Goal: Use online tool/utility: Use online tool/utility

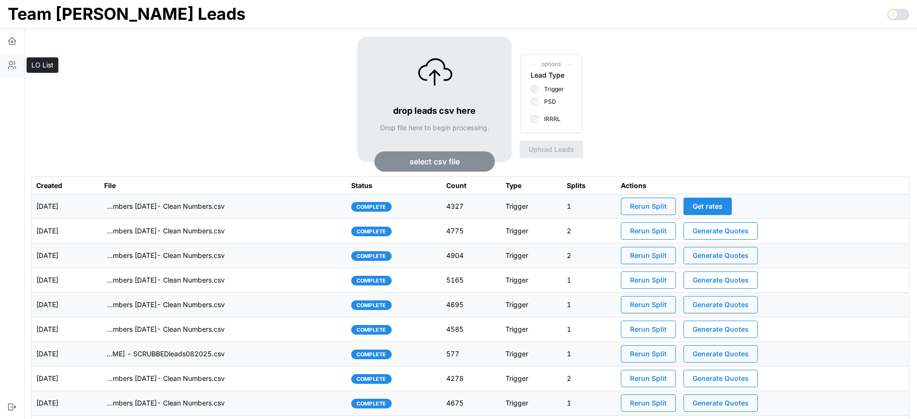
click at [12, 62] on icon "button" at bounding box center [12, 65] width 10 height 10
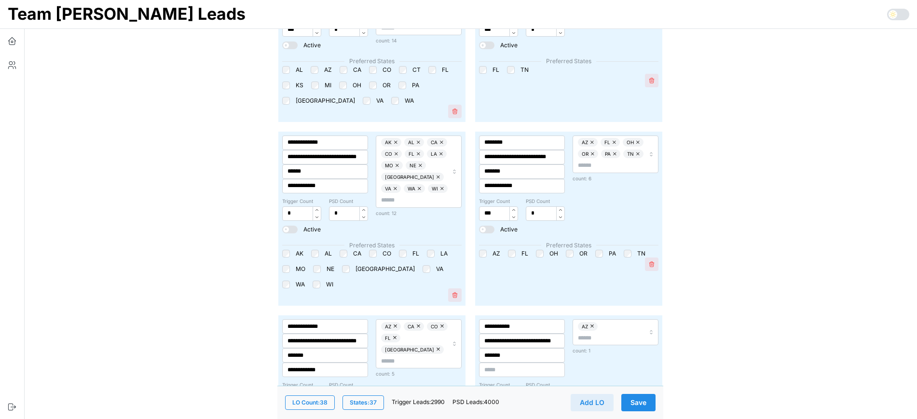
scroll to position [2929, 0]
click at [643, 395] on span "Save" at bounding box center [638, 402] width 16 height 16
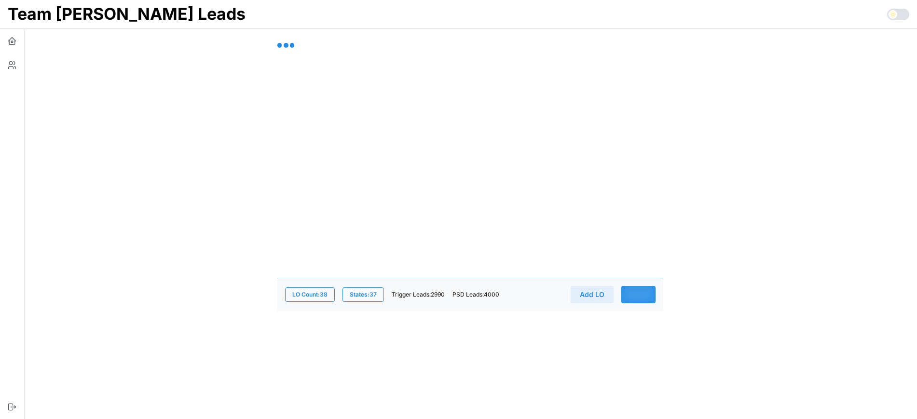
scroll to position [0, 0]
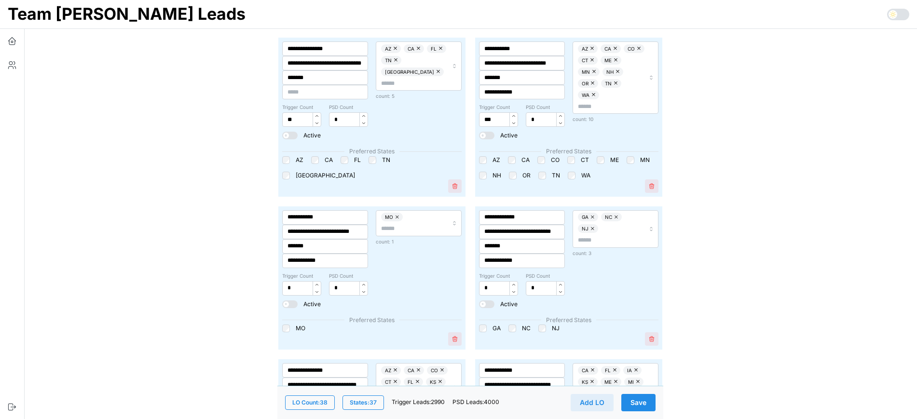
click at [642, 401] on span "Save" at bounding box center [638, 402] width 16 height 16
click at [641, 402] on span "Save" at bounding box center [638, 402] width 16 height 16
click at [13, 40] on icon "button" at bounding box center [12, 41] width 10 height 10
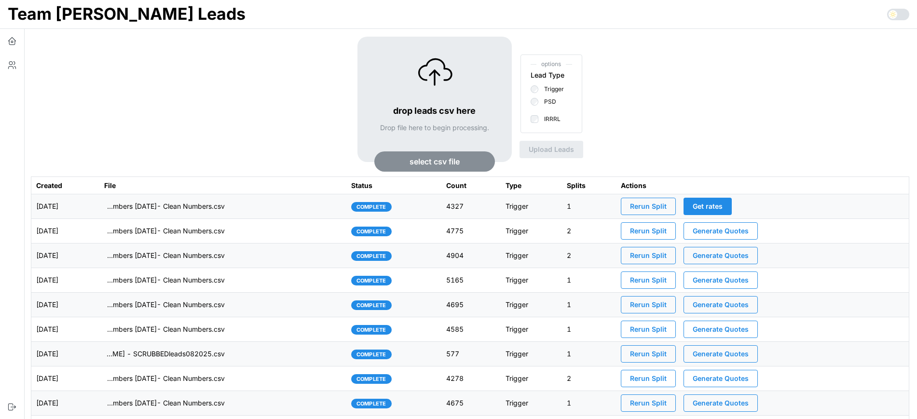
click at [666, 203] on span "Rerun Split" at bounding box center [648, 206] width 37 height 16
click at [288, 205] on td "imports/[PERSON_NAME]/1760014433033-TU Master List With Numbers [DATE]- Clean N…" at bounding box center [222, 206] width 247 height 25
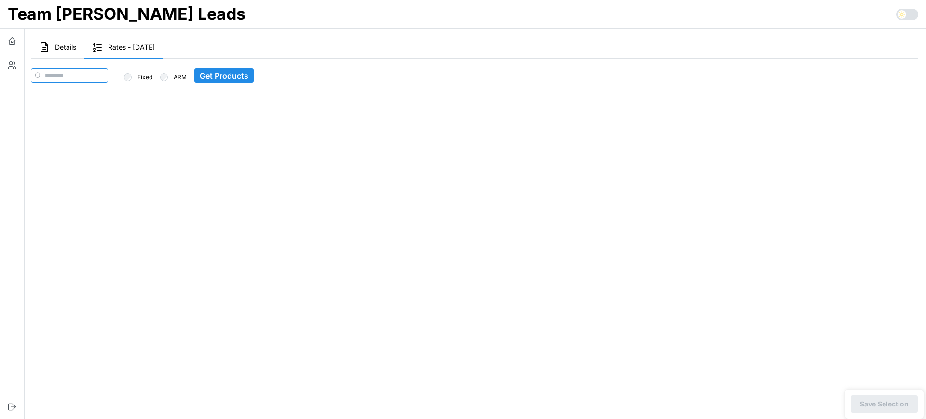
click at [108, 75] on input at bounding box center [69, 75] width 77 height 14
paste input "**********"
type input "**********"
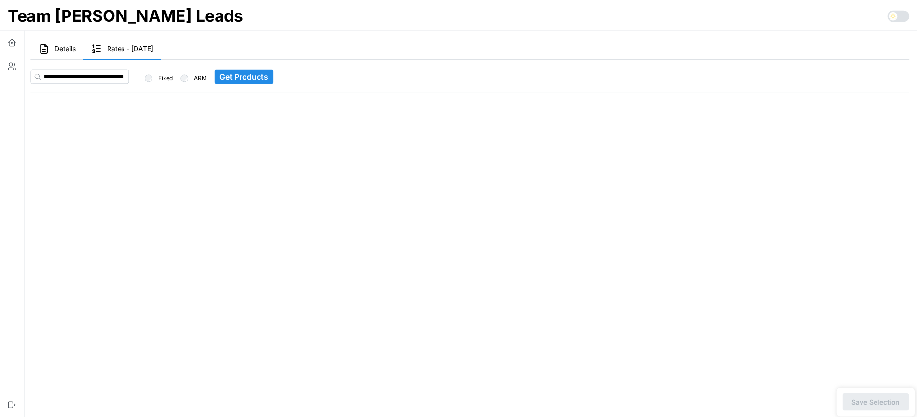
scroll to position [0, 0]
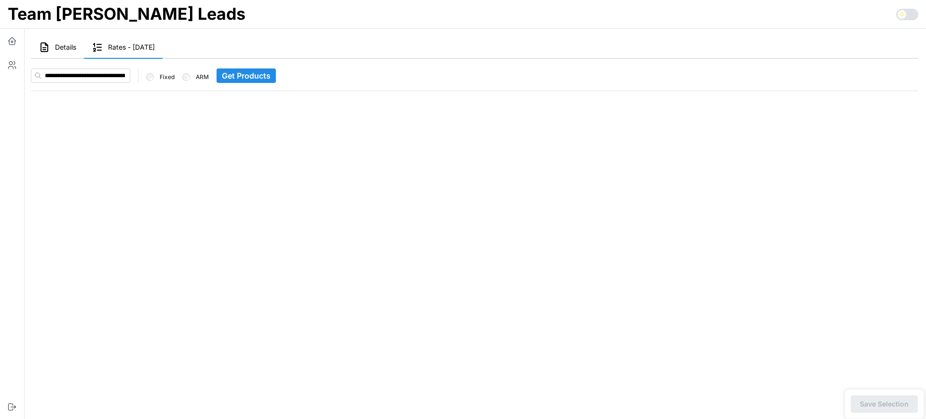
click at [251, 75] on span "Get Products" at bounding box center [246, 76] width 49 height 14
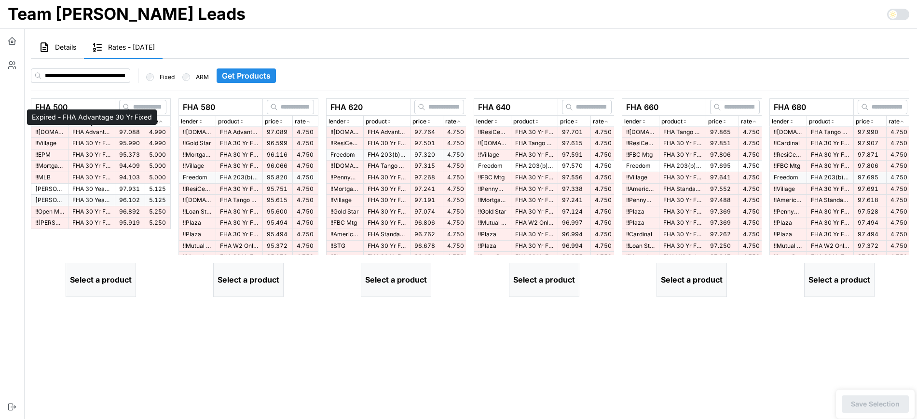
click at [100, 133] on p "FHA Advantage 30 Yr Fixed" at bounding box center [91, 132] width 39 height 8
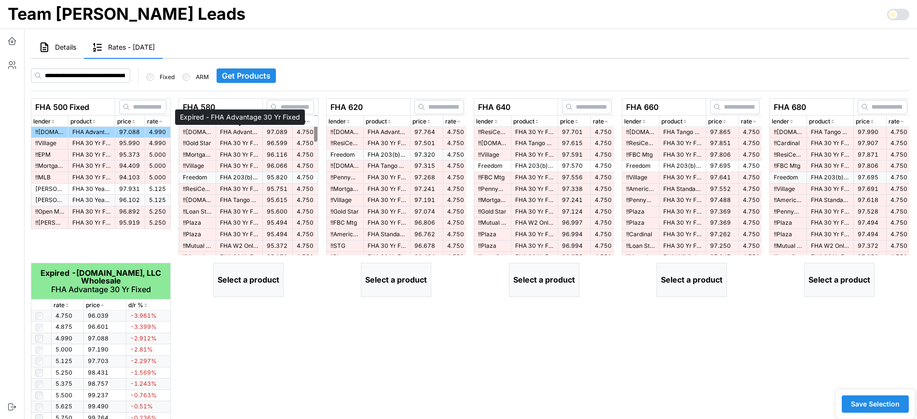
click at [248, 133] on p "FHA Advantage 30 Yr Fixed" at bounding box center [239, 132] width 39 height 8
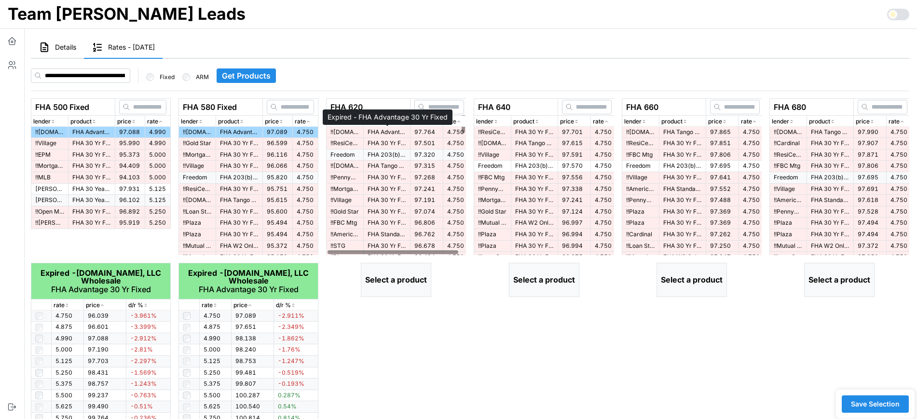
click at [374, 132] on p "FHA Advantage 30 Yr Fixed" at bounding box center [386, 132] width 39 height 8
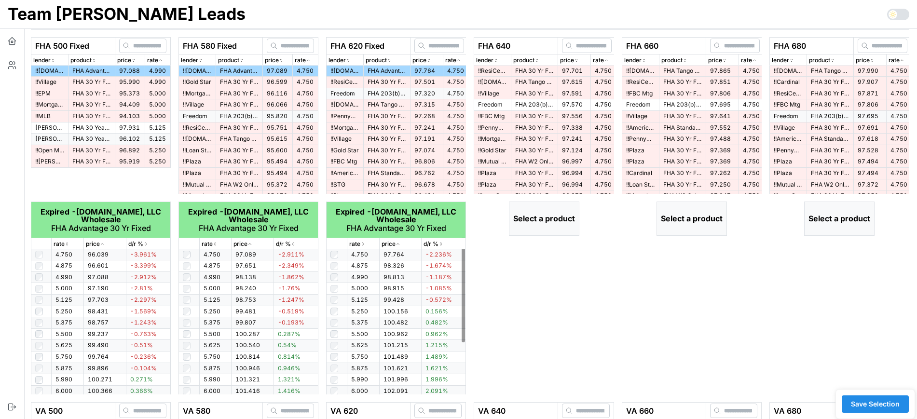
scroll to position [60, 0]
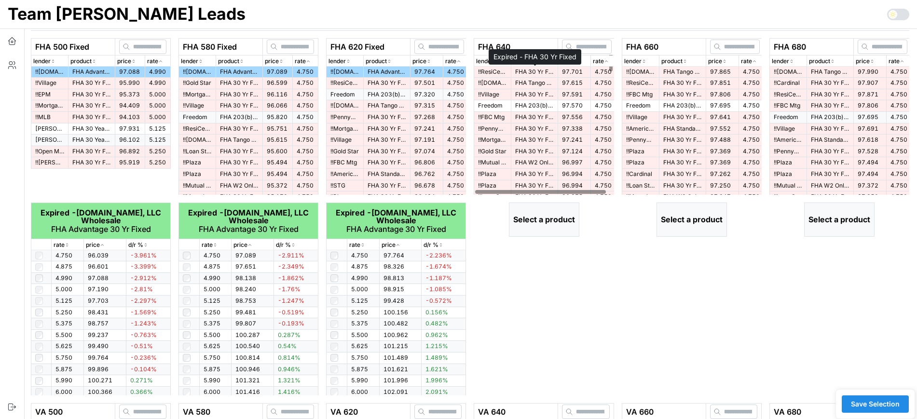
click at [537, 71] on p "FHA 30 Yr Fixed" at bounding box center [534, 72] width 39 height 8
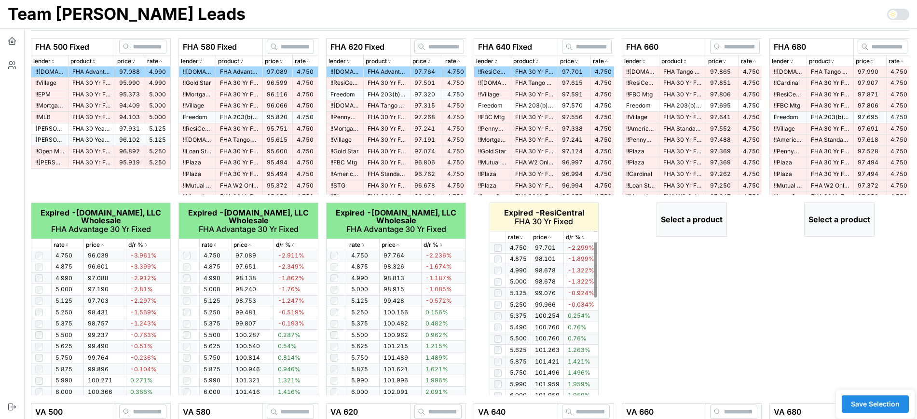
click at [525, 236] on div "rate" at bounding box center [518, 237] width 21 height 9
click at [523, 237] on icon "button" at bounding box center [521, 237] width 5 height 6
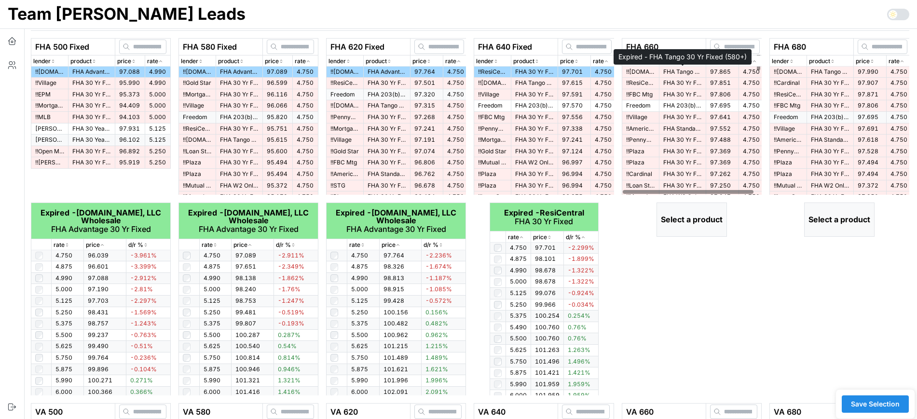
click at [676, 72] on p "FHA Tango 30 Yr Fixed (580+)" at bounding box center [682, 72] width 39 height 8
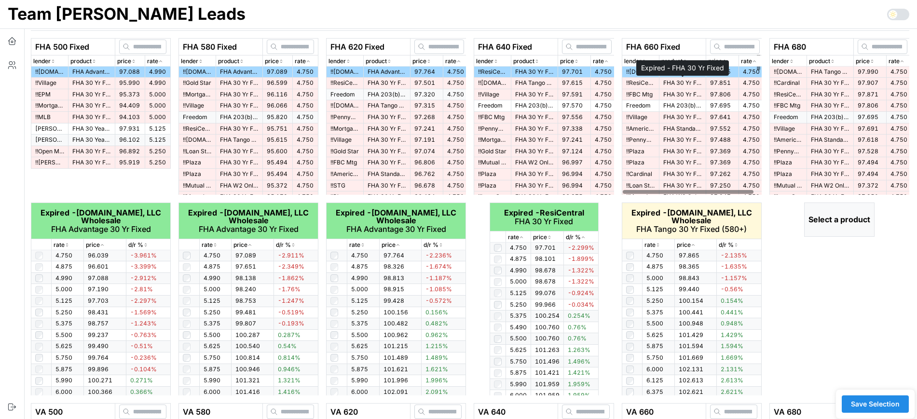
click at [683, 81] on p "FHA 30 Yr Fixed" at bounding box center [682, 83] width 39 height 8
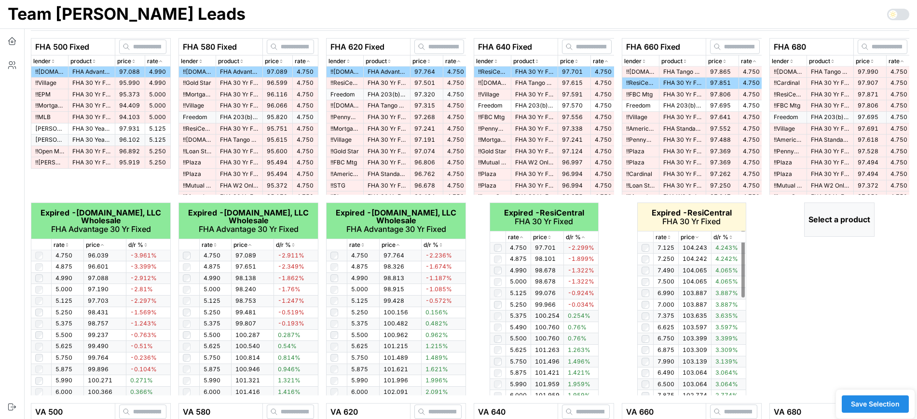
click at [671, 236] on icon "button" at bounding box center [668, 237] width 5 height 6
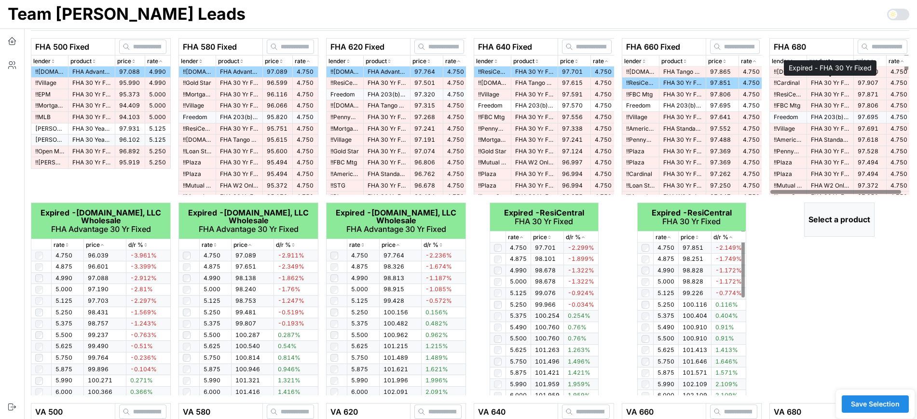
click at [812, 83] on p "FHA 30 Yr Fixed" at bounding box center [830, 83] width 39 height 8
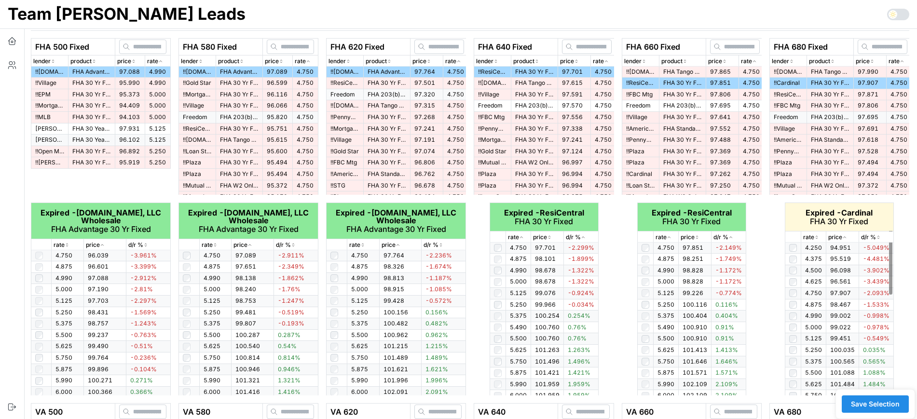
click at [814, 236] on icon "button" at bounding box center [816, 237] width 5 height 6
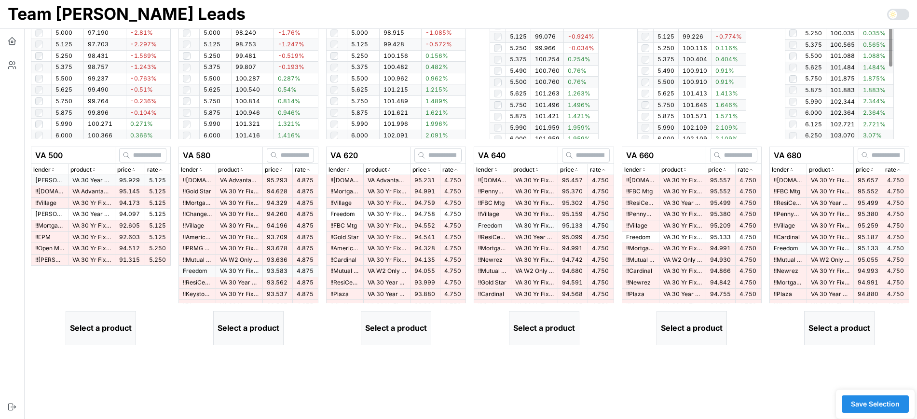
scroll to position [362, 0]
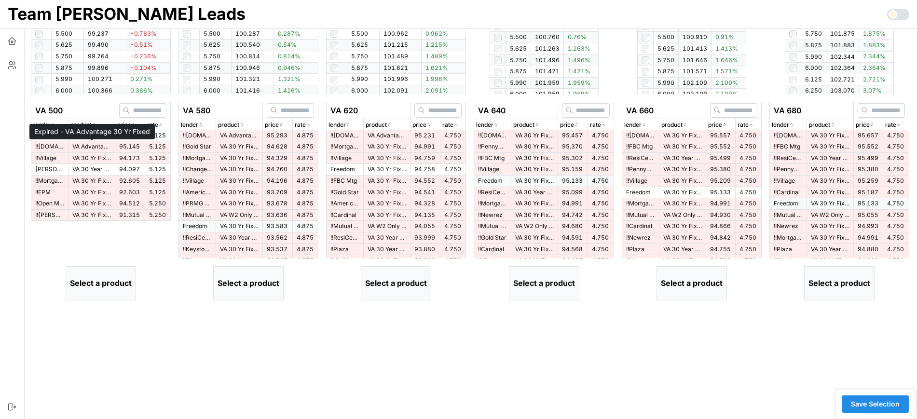
click at [99, 148] on p "VA Advantage 30 Yr Fixed" at bounding box center [91, 147] width 39 height 8
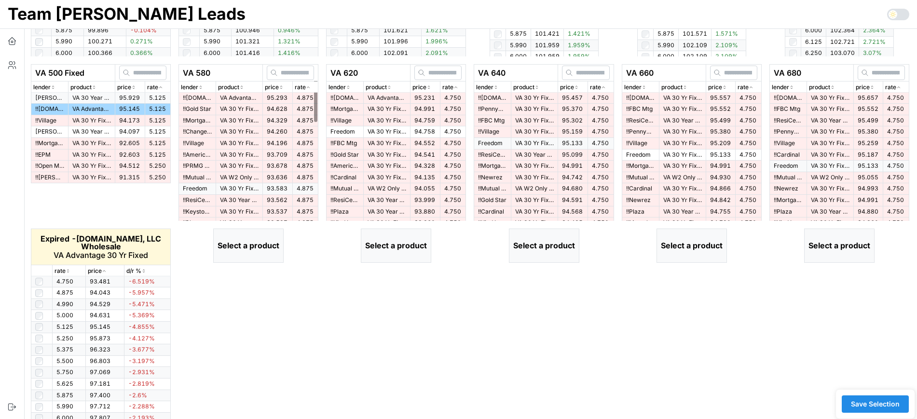
scroll to position [417, 0]
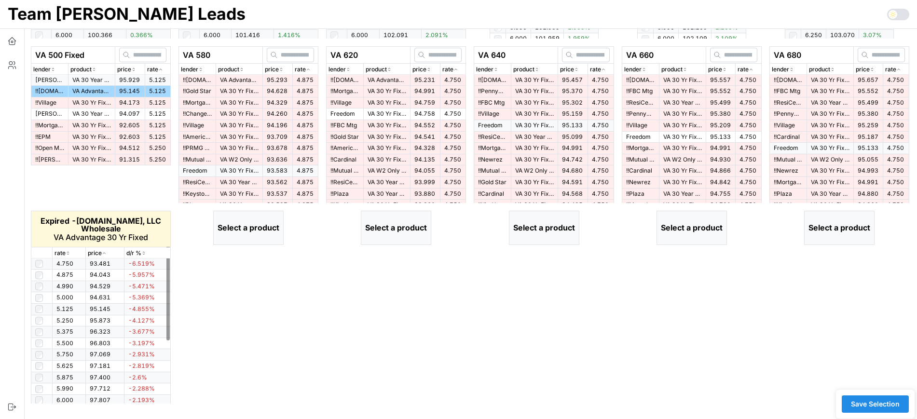
click at [68, 254] on icon "button" at bounding box center [68, 253] width 5 height 6
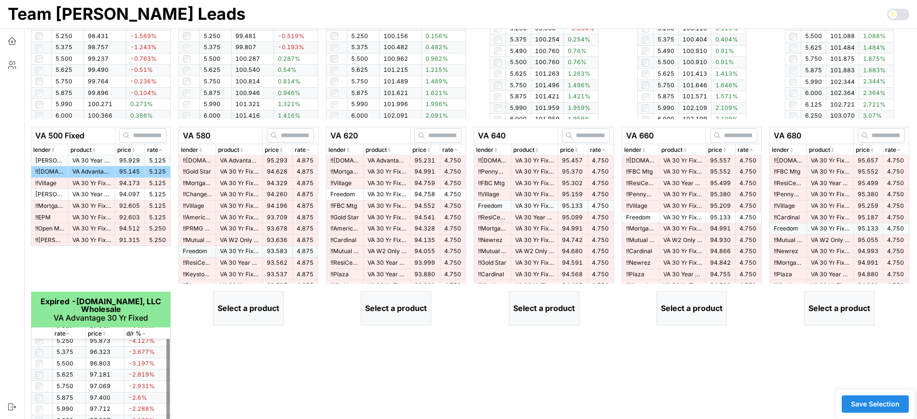
scroll to position [236, 0]
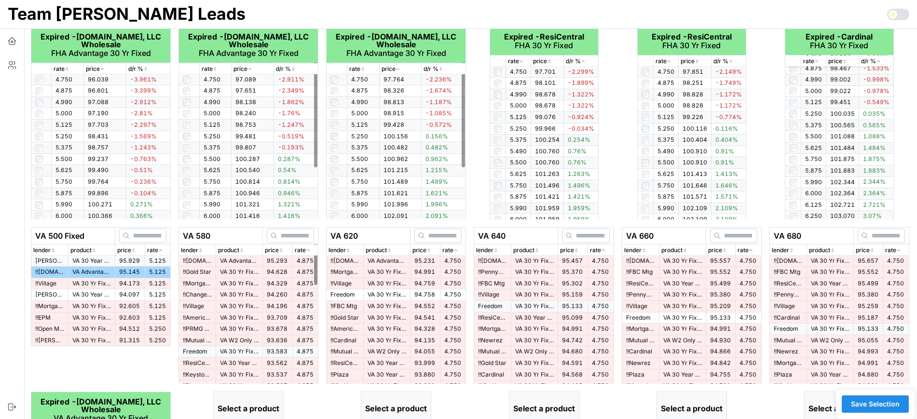
click at [324, 223] on div "VA 620 lender product price rate !! LoanUnited.com, LLC Wholesale VA Advantage …" at bounding box center [396, 405] width 148 height 365
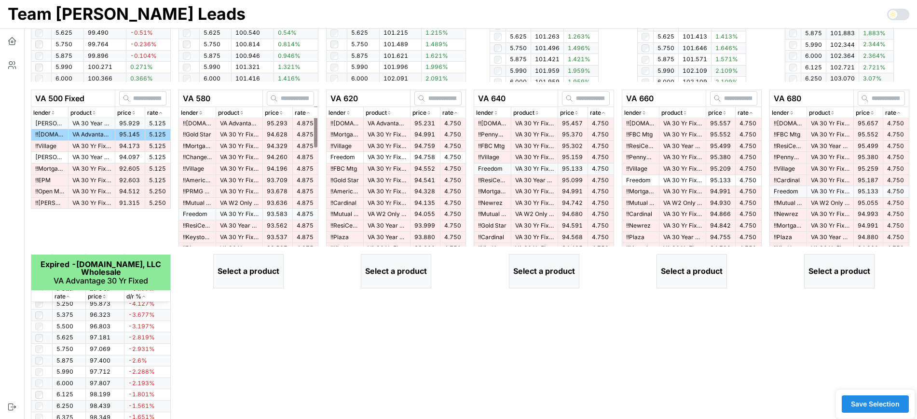
scroll to position [357, 0]
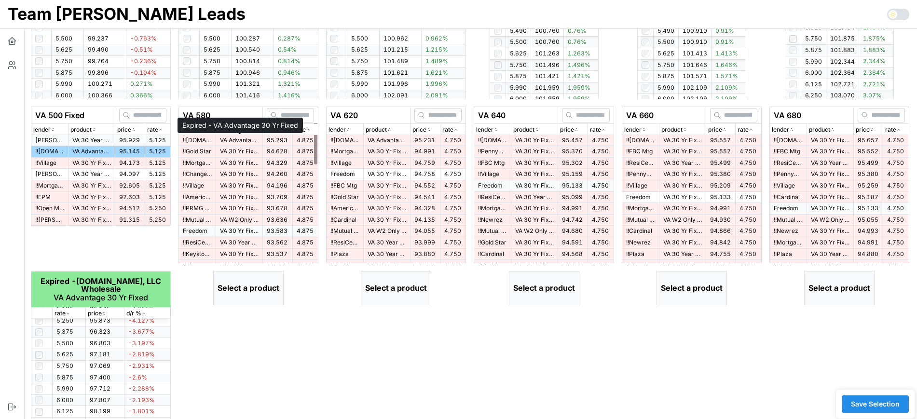
click at [249, 142] on p "VA Advantage 30 Yr Fixed" at bounding box center [239, 140] width 39 height 8
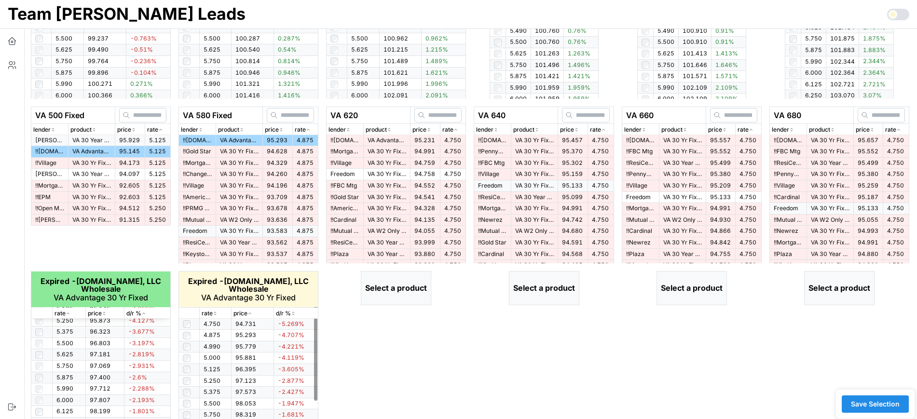
click at [211, 314] on p "rate" at bounding box center [207, 313] width 11 height 9
click at [216, 311] on icon "button" at bounding box center [215, 314] width 5 height 6
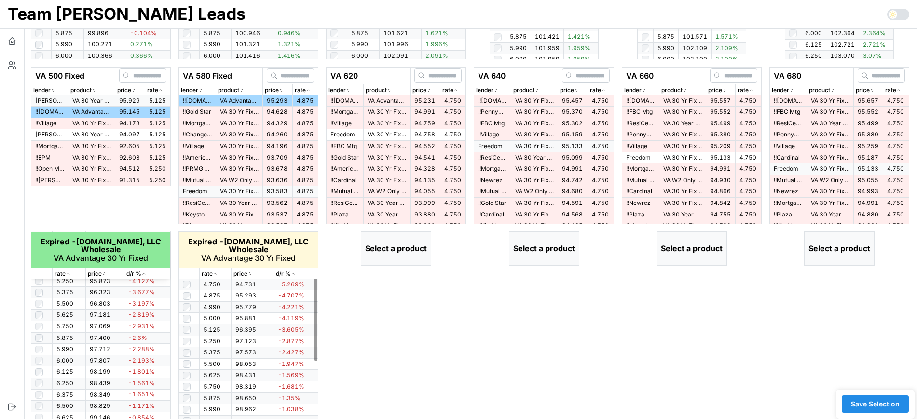
scroll to position [417, 0]
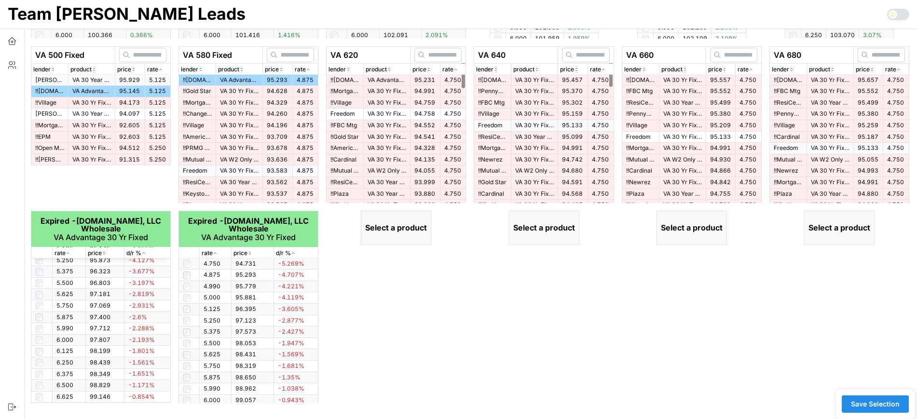
click at [413, 80] on td "95.231" at bounding box center [425, 80] width 30 height 11
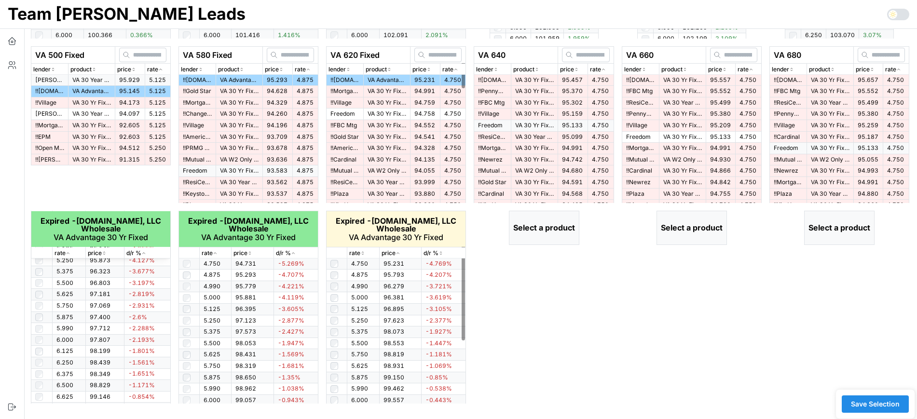
click at [360, 253] on icon "button" at bounding box center [362, 253] width 5 height 6
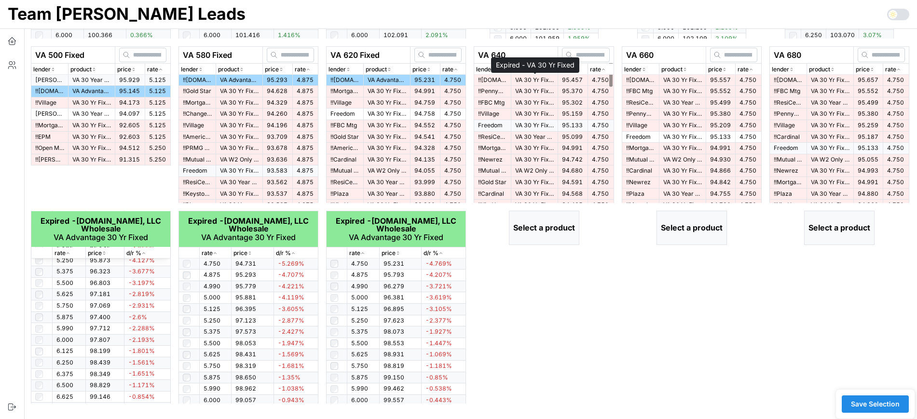
click at [545, 78] on p "VA 30 Yr Fixed" at bounding box center [534, 80] width 39 height 8
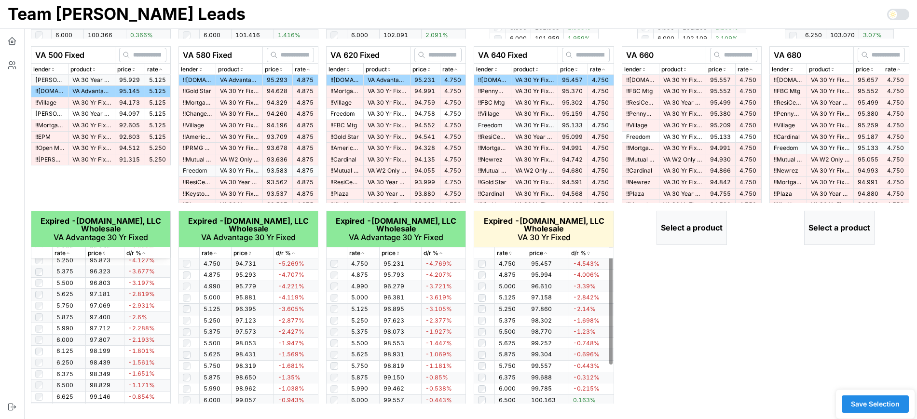
click at [510, 254] on icon "button" at bounding box center [510, 253] width 5 height 6
click at [499, 93] on p "!! Pennymac" at bounding box center [492, 91] width 29 height 8
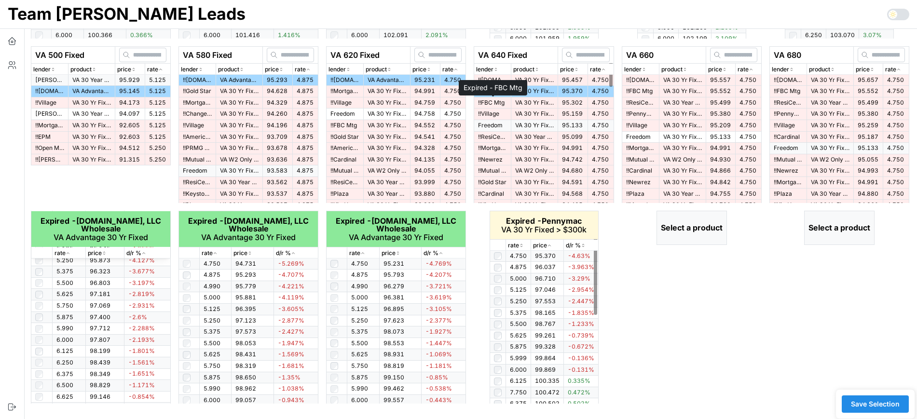
click at [501, 102] on p "!! FBC Mtg" at bounding box center [492, 103] width 29 height 8
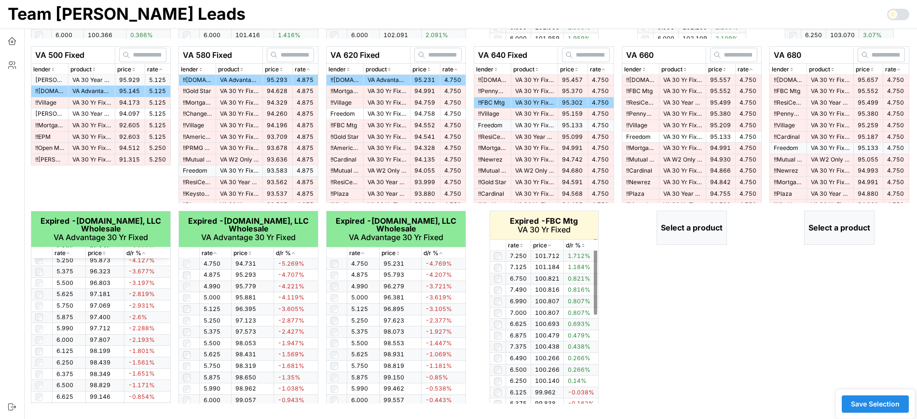
click at [522, 245] on icon "button" at bounding box center [521, 246] width 5 height 6
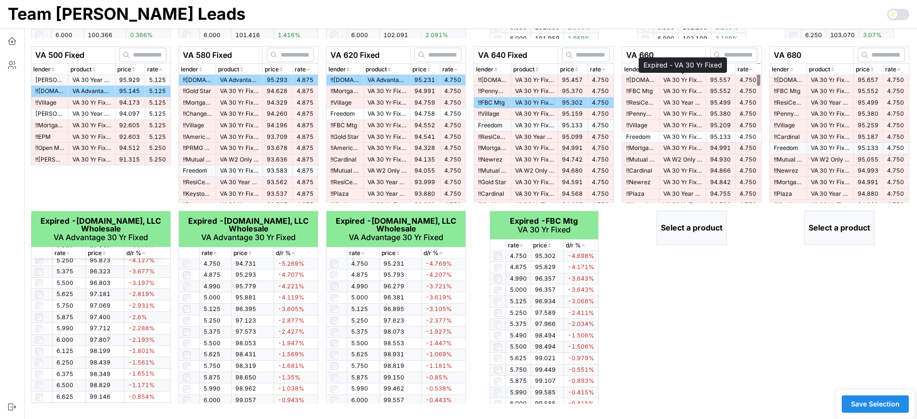
click at [680, 81] on p "VA 30 Yr Fixed" at bounding box center [682, 80] width 39 height 8
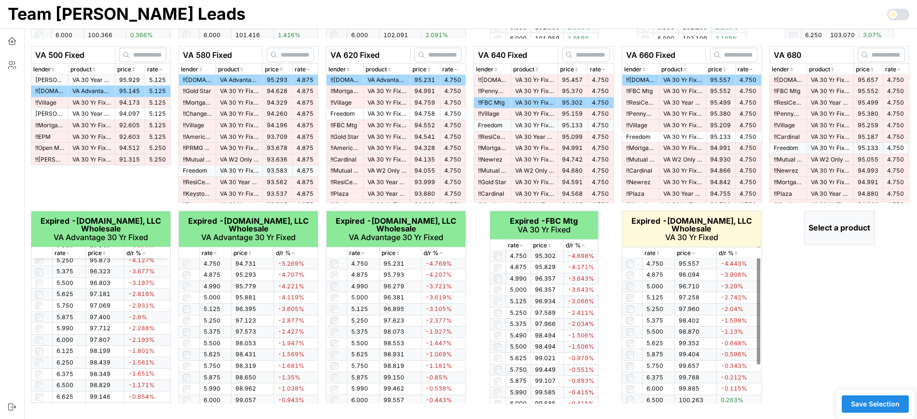
click at [658, 254] on icon "button" at bounding box center [657, 253] width 5 height 6
click at [651, 91] on p "!! FBC Mtg" at bounding box center [640, 91] width 29 height 8
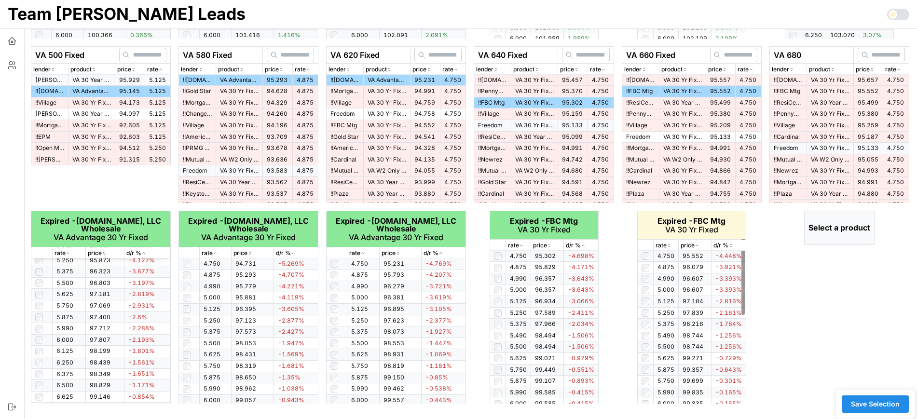
click at [664, 243] on p "rate" at bounding box center [660, 245] width 11 height 9
click at [665, 243] on p "rate" at bounding box center [660, 245] width 11 height 9
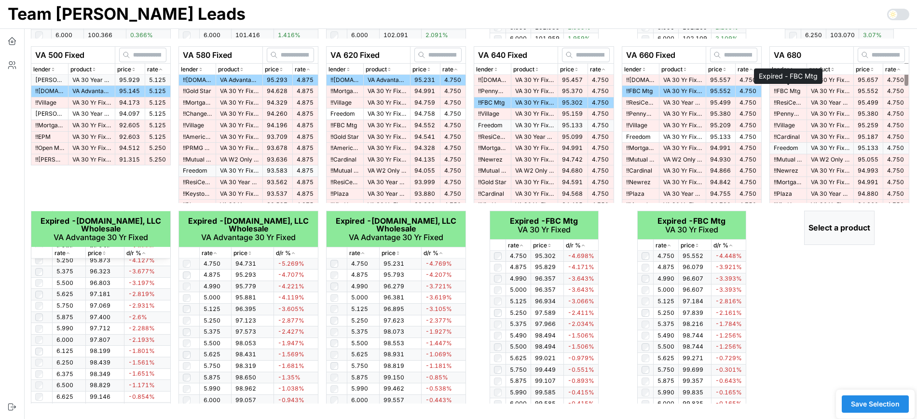
click at [792, 90] on p "!! FBC Mtg" at bounding box center [787, 91] width 29 height 8
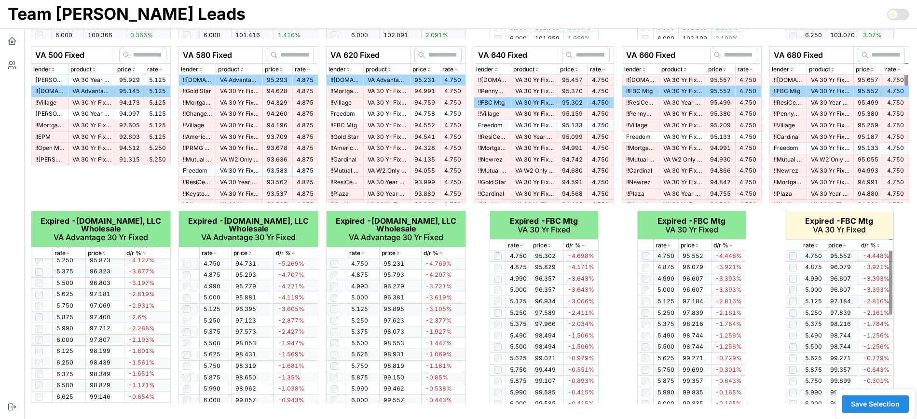
click at [811, 244] on p "rate" at bounding box center [808, 245] width 11 height 9
click at [812, 244] on p "rate" at bounding box center [808, 245] width 11 height 9
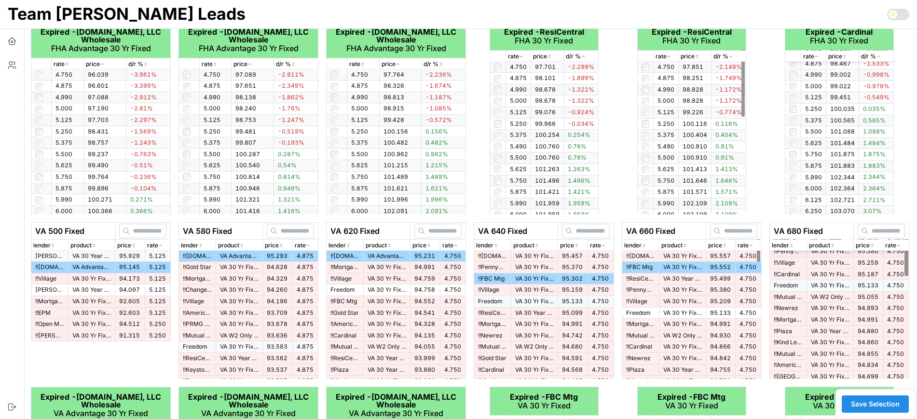
scroll to position [60, 0]
click at [863, 407] on span "Save Selection" at bounding box center [875, 404] width 49 height 16
click at [879, 406] on span "Save Selection" at bounding box center [875, 404] width 49 height 16
click at [876, 405] on span "Save Selection" at bounding box center [875, 404] width 49 height 16
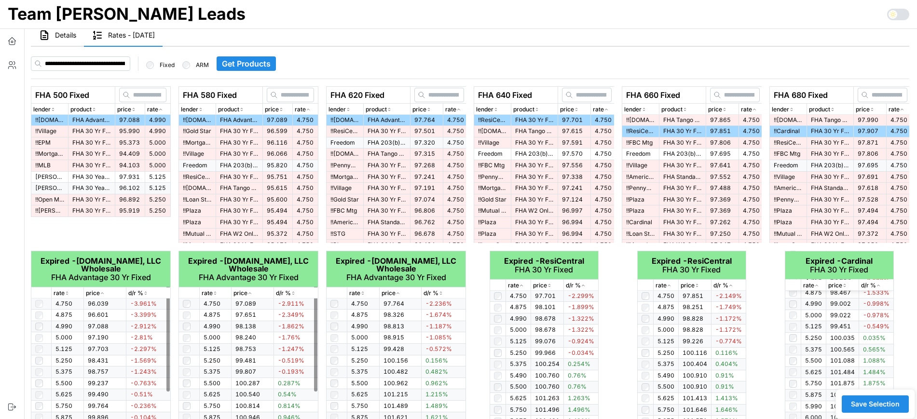
scroll to position [0, 0]
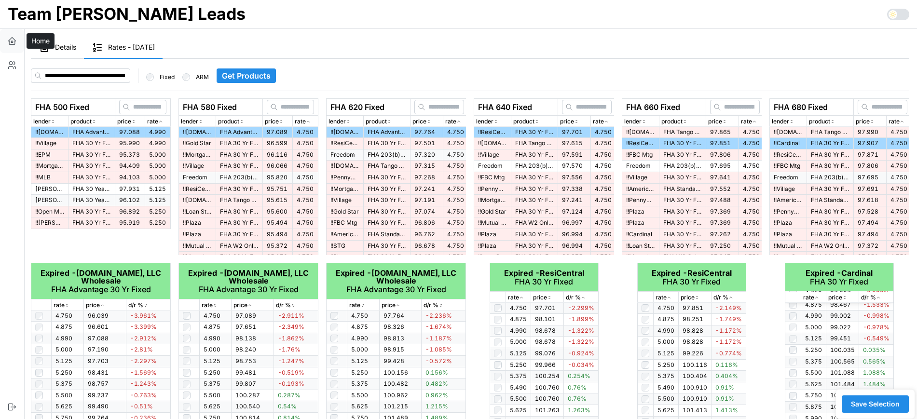
click at [13, 43] on icon "button" at bounding box center [12, 41] width 10 height 10
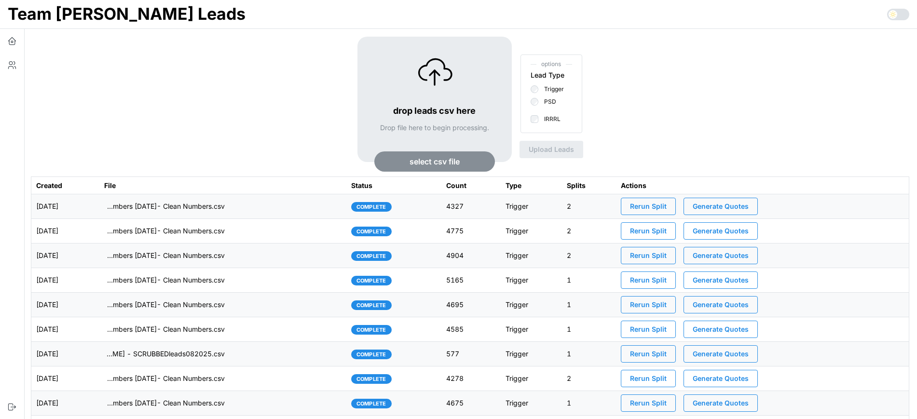
click at [743, 210] on span "Generate Quotes" at bounding box center [720, 206] width 56 height 16
